Goal: Unclear: Browse casually

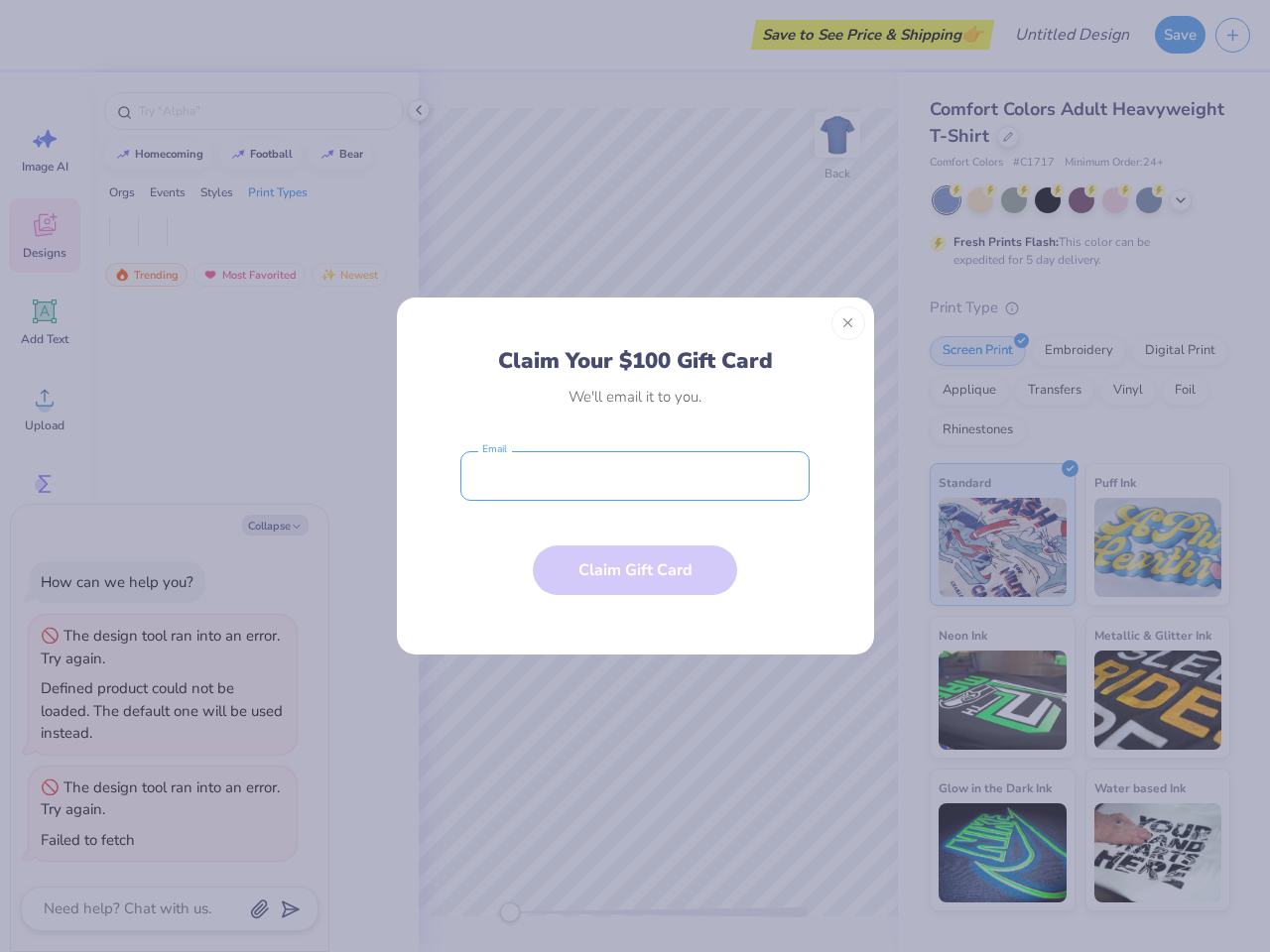
type textarea "x"
click at [635, 476] on input "email" at bounding box center [635, 476] width 349 height 50
click at [848, 323] on button "Close" at bounding box center [849, 323] width 34 height 34
